Goal: Check status: Check status

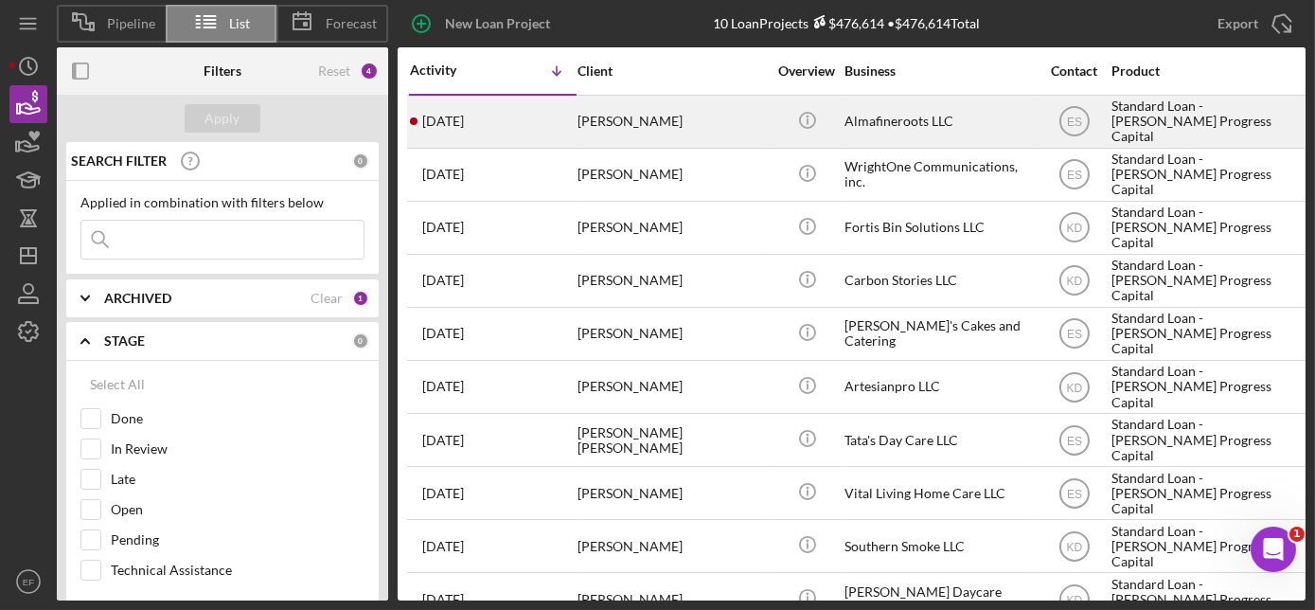
click at [621, 114] on div "[PERSON_NAME]" at bounding box center [672, 122] width 189 height 50
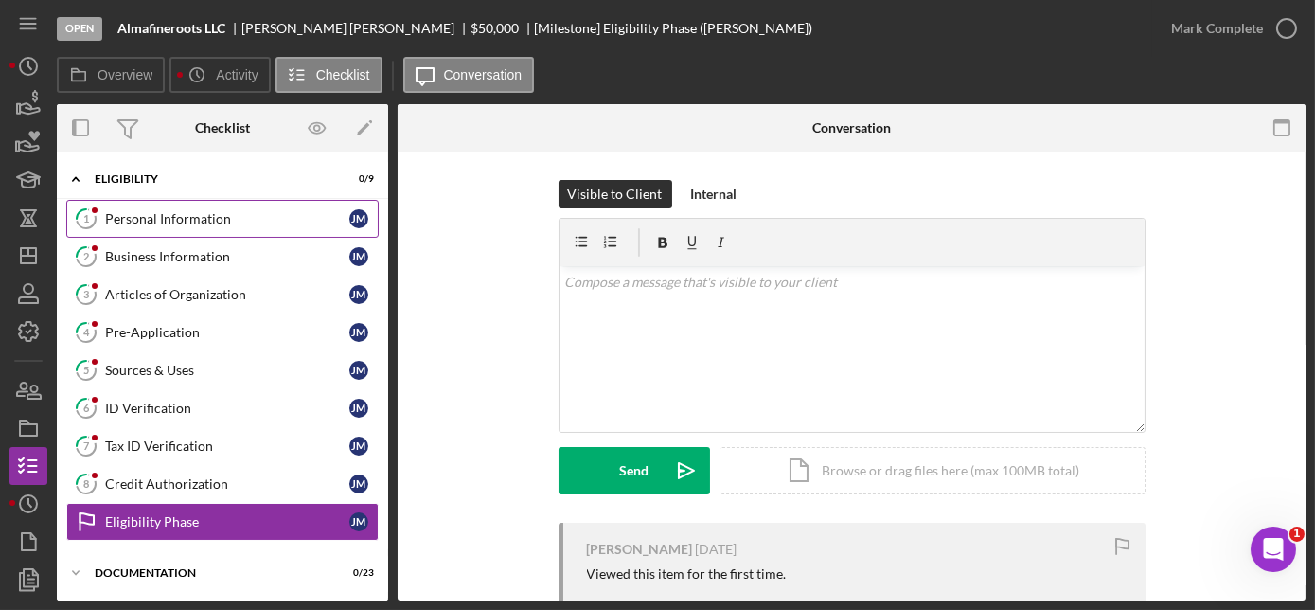
click at [194, 217] on div "Personal Information" at bounding box center [227, 218] width 244 height 15
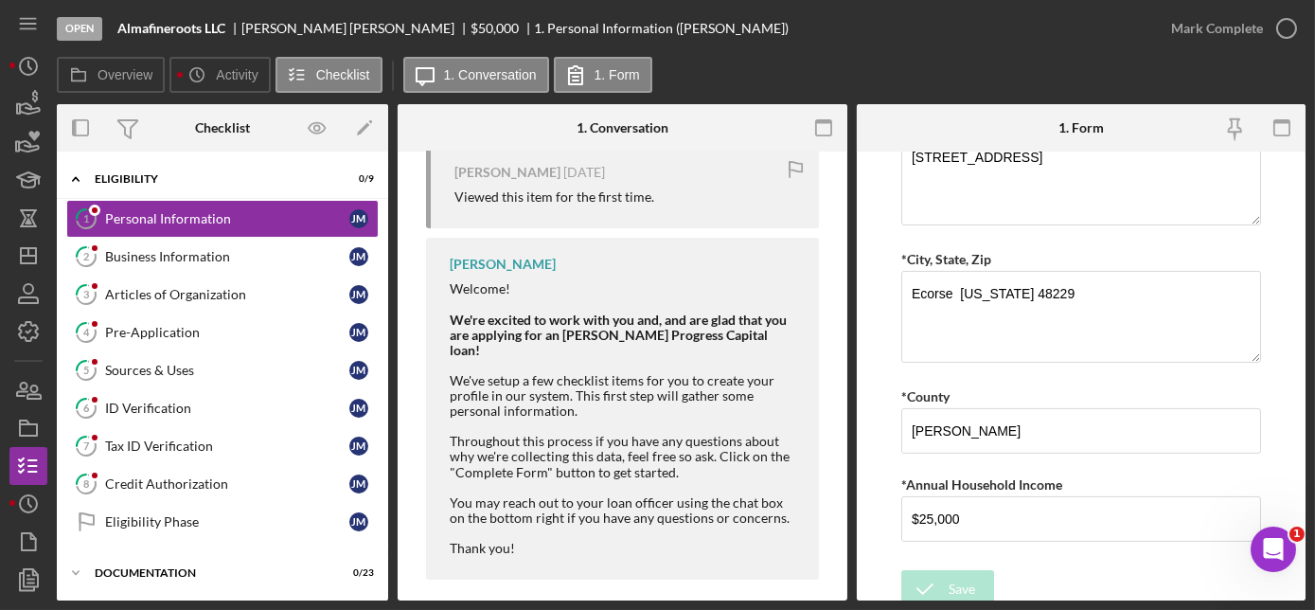
scroll to position [455, 0]
